Goal: Information Seeking & Learning: Learn about a topic

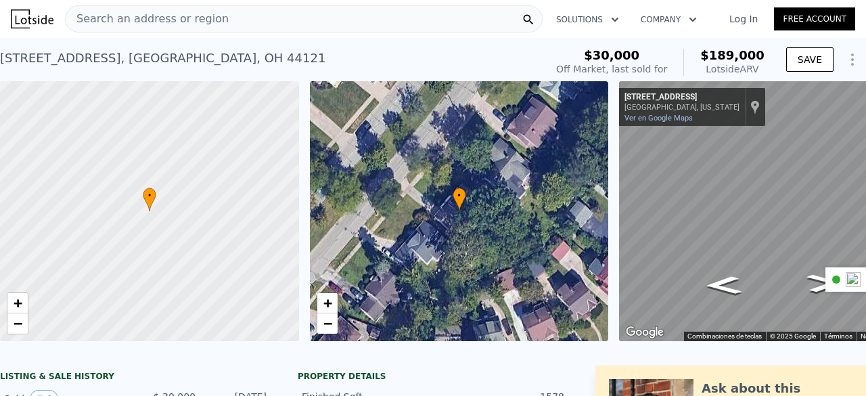
click at [305, 24] on div "Search an address or region" at bounding box center [303, 18] width 477 height 27
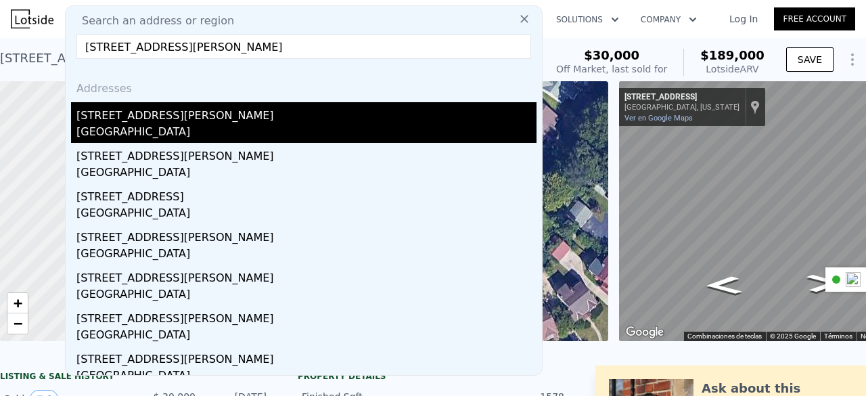
type input "[STREET_ADDRESS][PERSON_NAME]"
click at [218, 120] on div "[STREET_ADDRESS][PERSON_NAME]" at bounding box center [306, 113] width 460 height 22
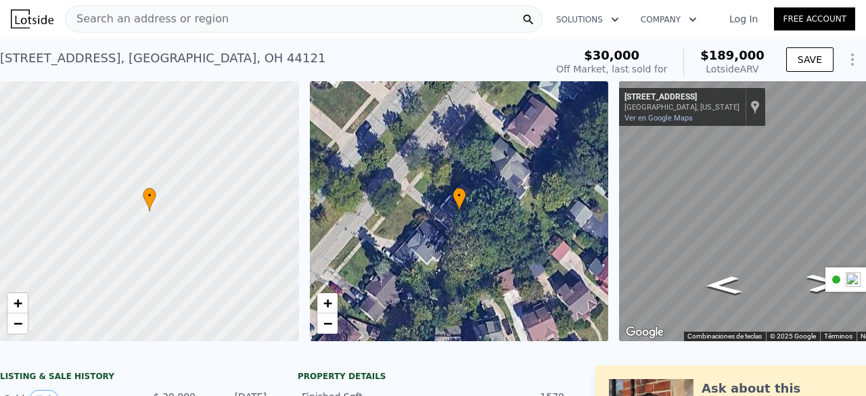
type input "0"
type input "92"
type input "2"
type input "80"
type input "2145"
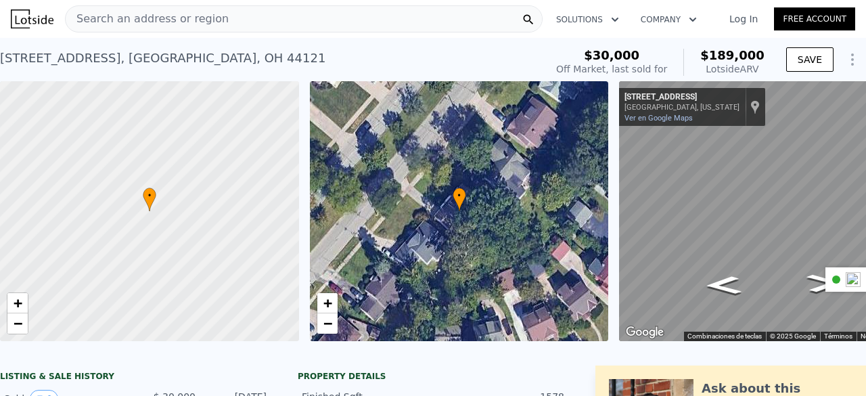
type input "45852"
type input "3920.3999999999996"
type input "49658.399999999994"
type input "$ 2,387,000"
type input "8"
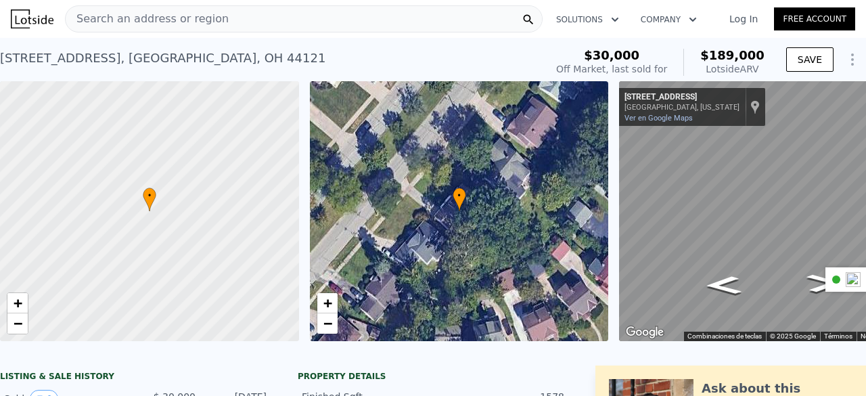
type input "$ 1,253,988"
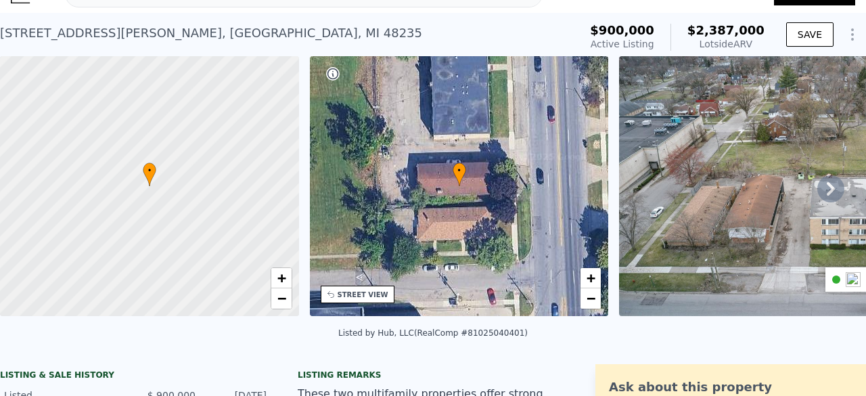
scroll to position [5, 0]
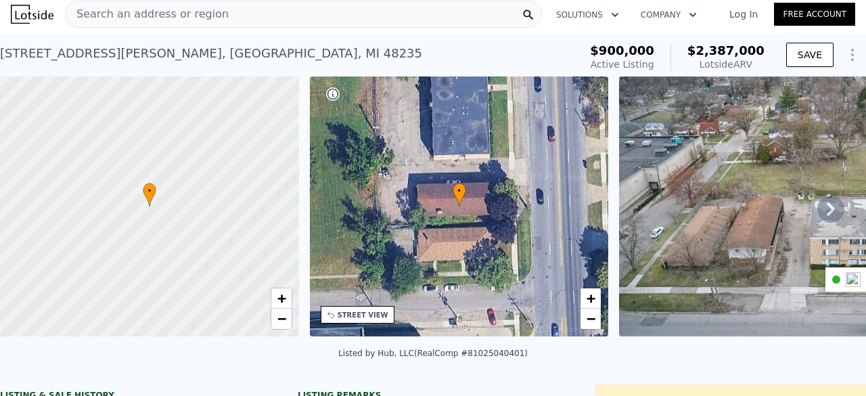
click at [289, 17] on div "Search an address or region" at bounding box center [303, 14] width 477 height 27
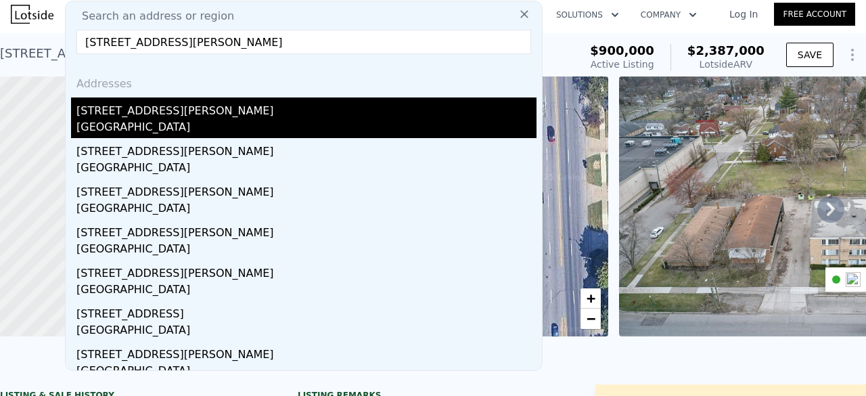
type input "[STREET_ADDRESS][PERSON_NAME]"
click at [177, 105] on div "[STREET_ADDRESS][PERSON_NAME]" at bounding box center [306, 108] width 460 height 22
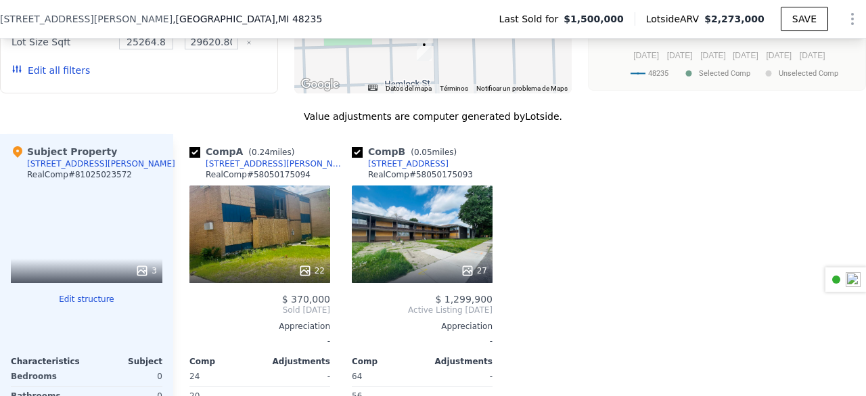
scroll to position [1745, 0]
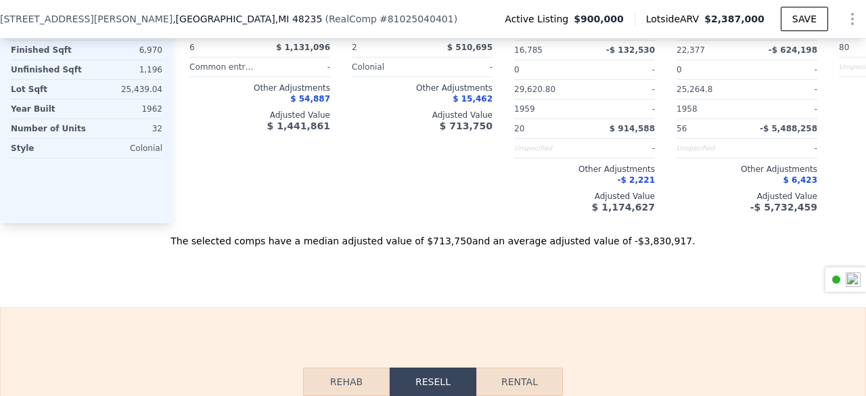
type input "0"
type input "92"
type input "2"
type input "80"
type input "2145"
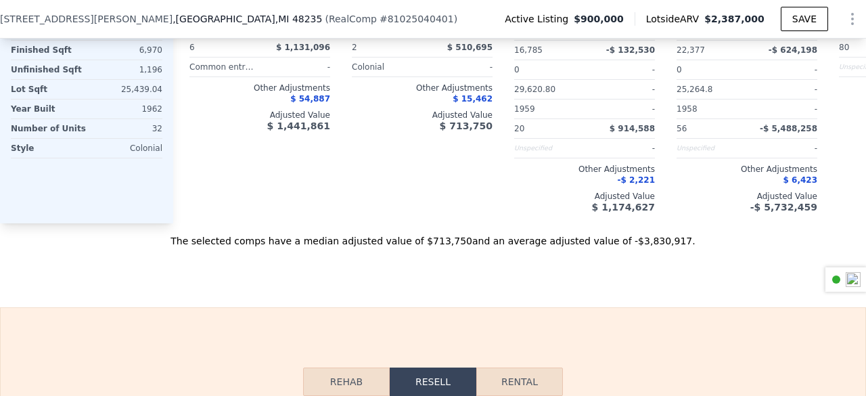
type input "45852"
type input "3920.3999999999996"
type input "49658.399999999994"
type input "$ 2,387,000"
type input "$ 1,253,988"
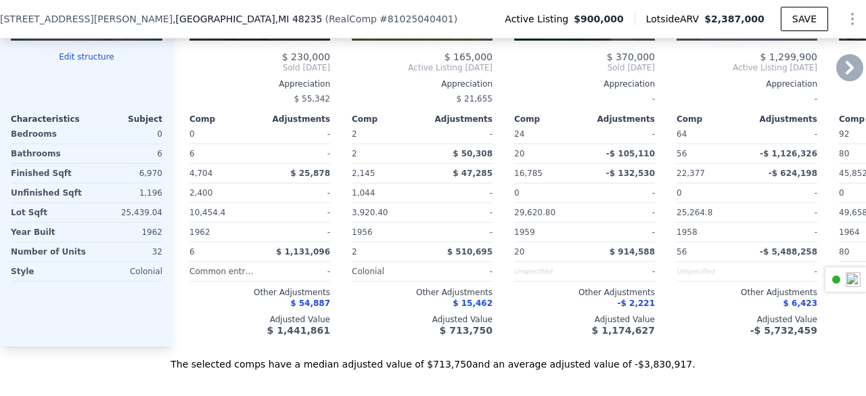
scroll to position [1622, 0]
